Goal: Navigation & Orientation: Find specific page/section

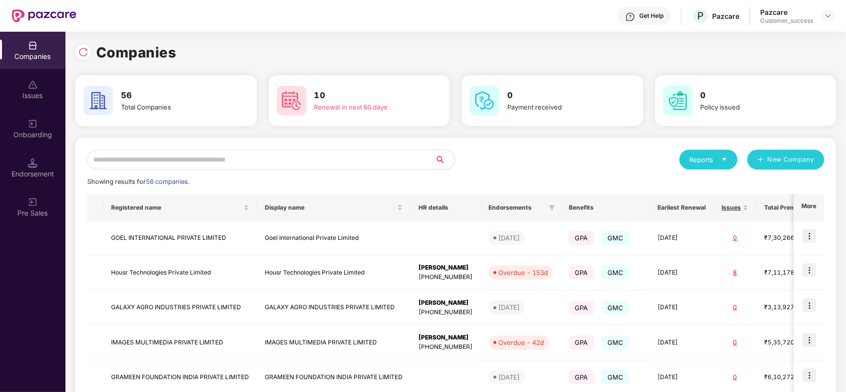
click at [169, 154] on input "text" at bounding box center [261, 160] width 348 height 20
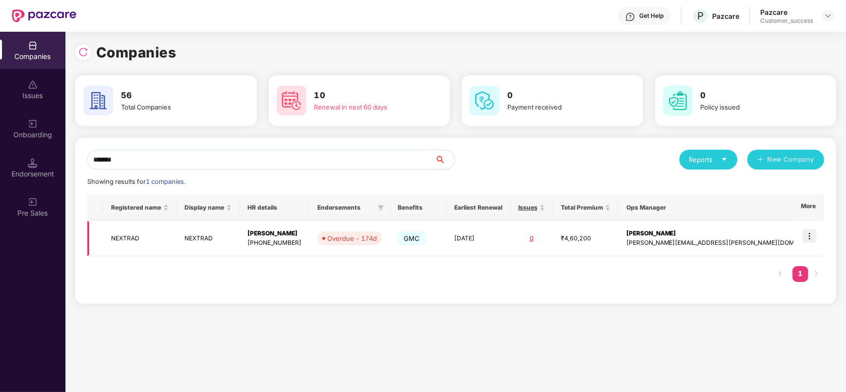
type input "*******"
click at [806, 232] on img at bounding box center [809, 236] width 14 height 14
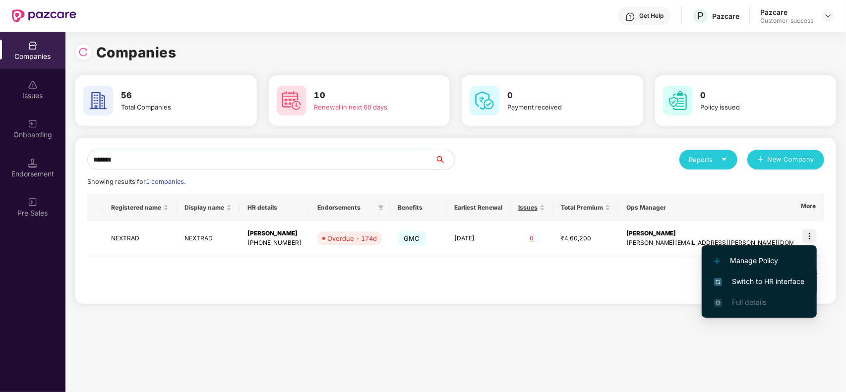
click at [753, 278] on span "Switch to HR interface" at bounding box center [759, 281] width 90 height 11
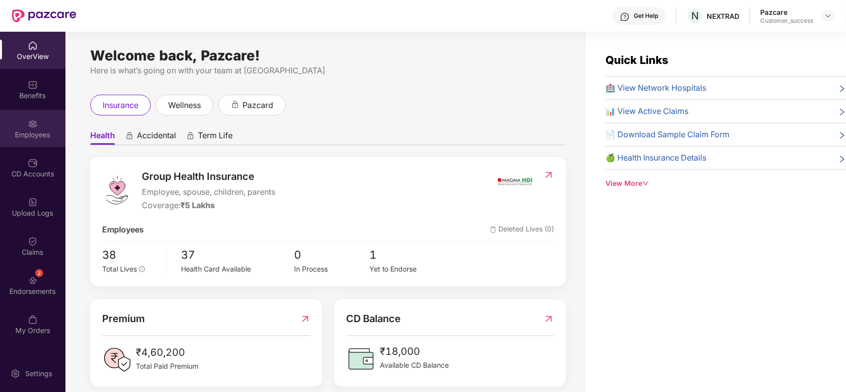
click at [34, 121] on img at bounding box center [33, 124] width 10 height 10
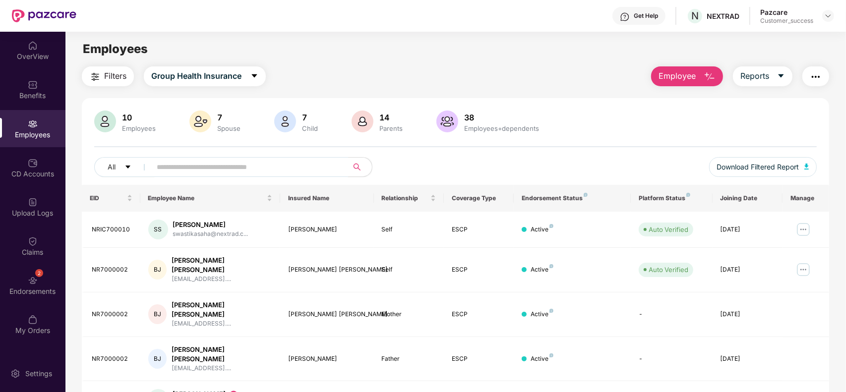
click at [241, 162] on input "text" at bounding box center [246, 167] width 178 height 15
paste input "*********"
type input "*********"
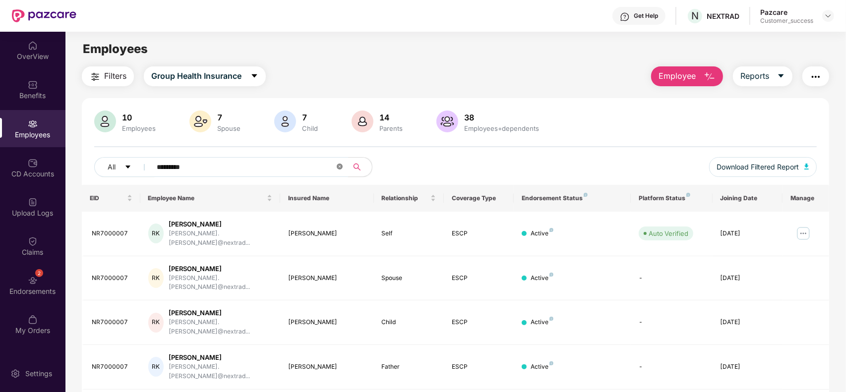
click at [341, 171] on span at bounding box center [340, 167] width 6 height 9
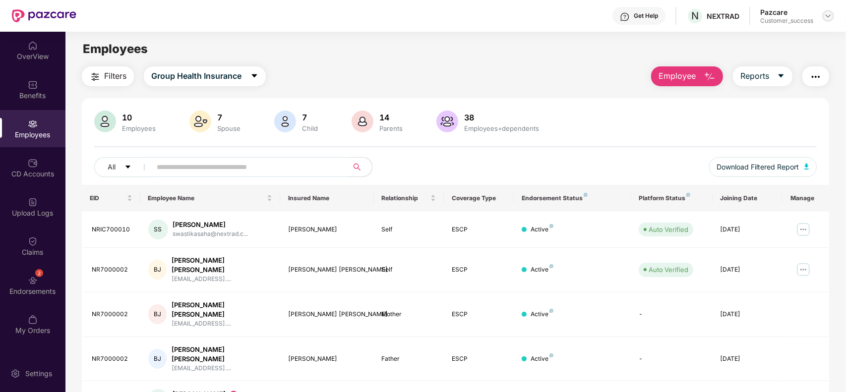
click at [833, 15] on div at bounding box center [828, 16] width 12 height 12
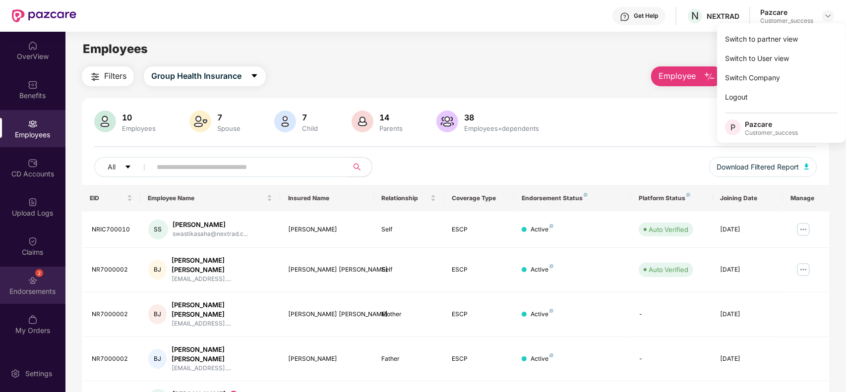
click at [23, 274] on div "2 Endorsements" at bounding box center [32, 285] width 65 height 37
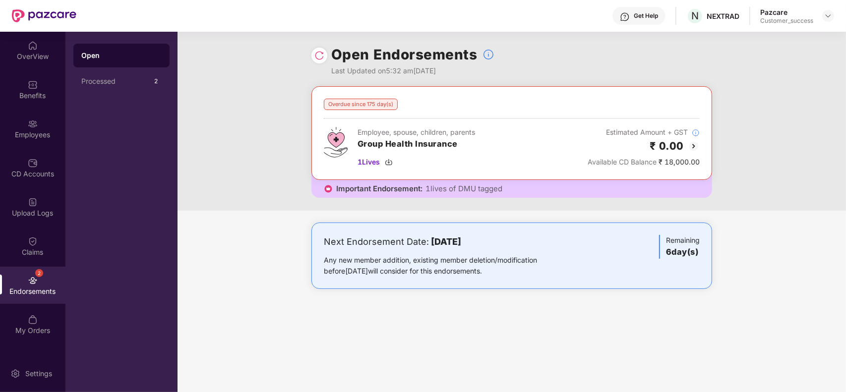
click at [690, 149] on img at bounding box center [694, 146] width 12 height 12
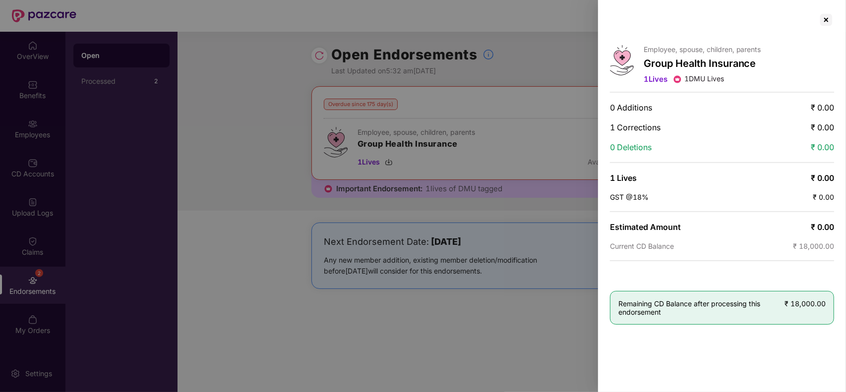
click at [649, 127] on span "1 Corrections" at bounding box center [635, 127] width 51 height 10
click at [832, 21] on div at bounding box center [826, 20] width 16 height 16
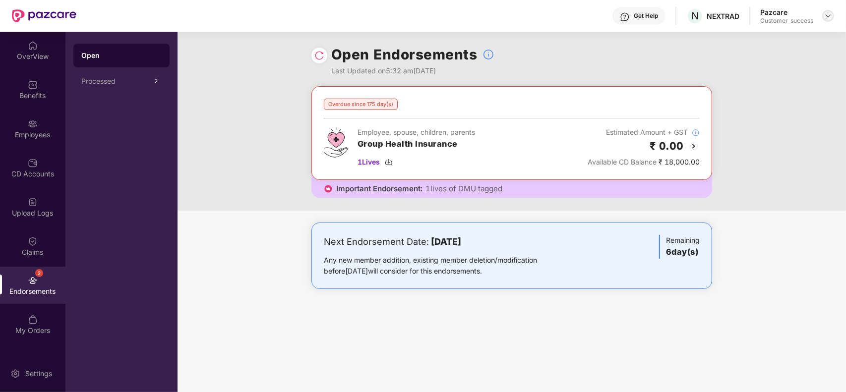
click at [831, 12] on img at bounding box center [828, 16] width 8 height 8
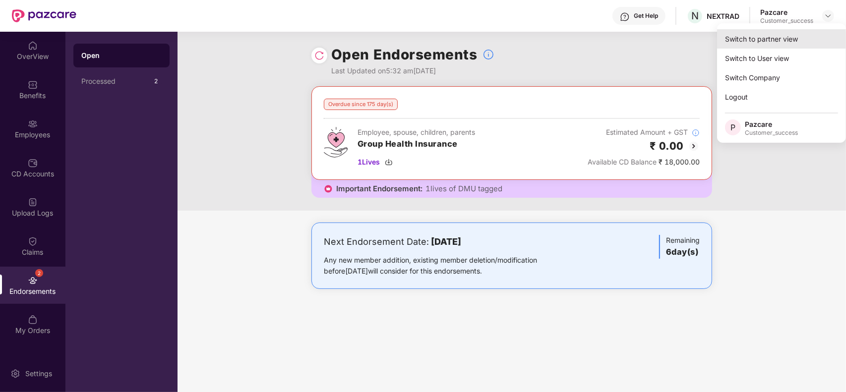
click at [803, 37] on div "Switch to partner view" at bounding box center [781, 38] width 129 height 19
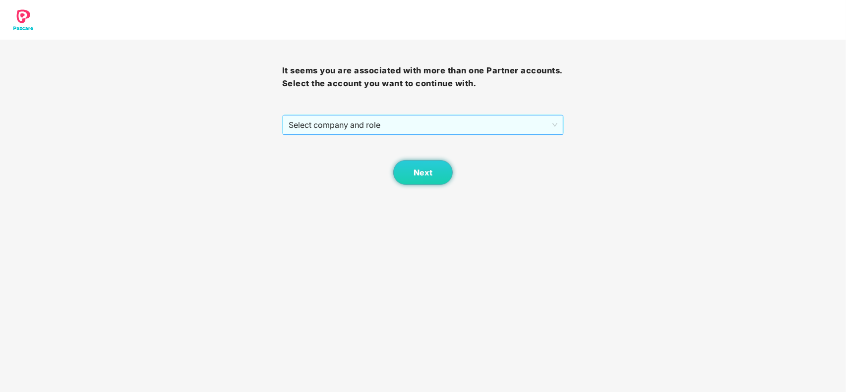
click at [497, 119] on span "Select company and role" at bounding box center [423, 125] width 269 height 19
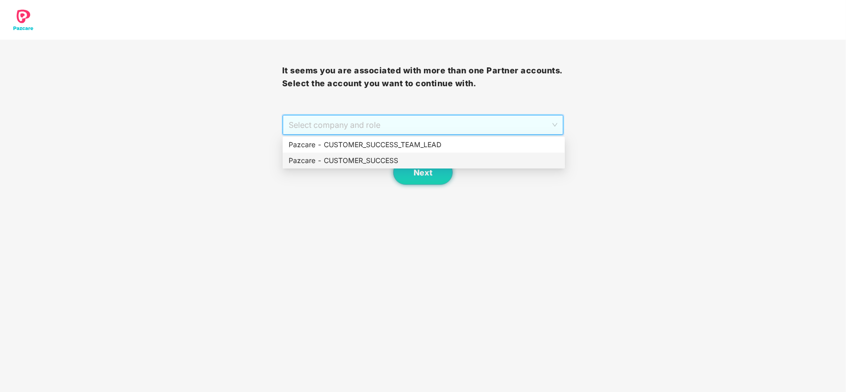
click at [387, 170] on div "Next" at bounding box center [423, 160] width 282 height 50
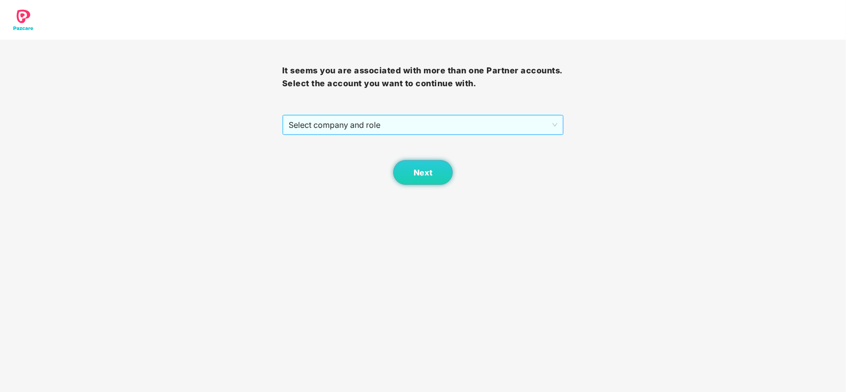
click at [440, 130] on span "Select company and role" at bounding box center [423, 125] width 269 height 19
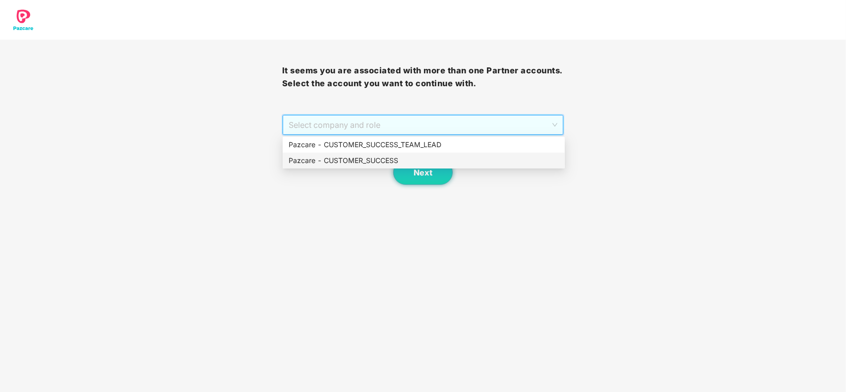
click at [379, 155] on div "Pazcare - CUSTOMER_SUCCESS" at bounding box center [424, 160] width 270 height 11
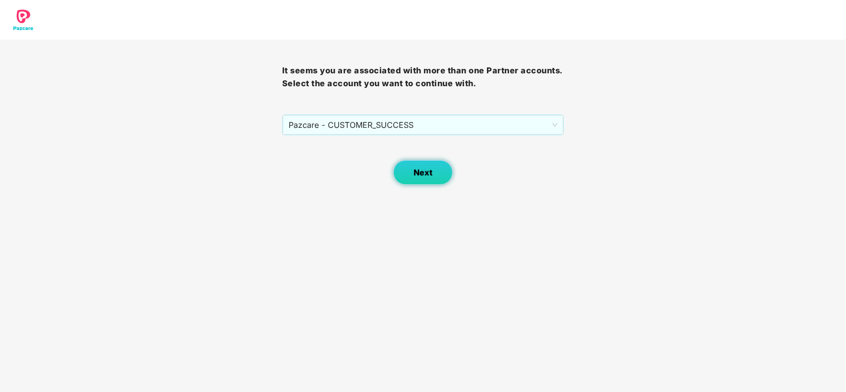
click at [414, 164] on button "Next" at bounding box center [422, 172] width 59 height 25
